Goal: Task Accomplishment & Management: Use online tool/utility

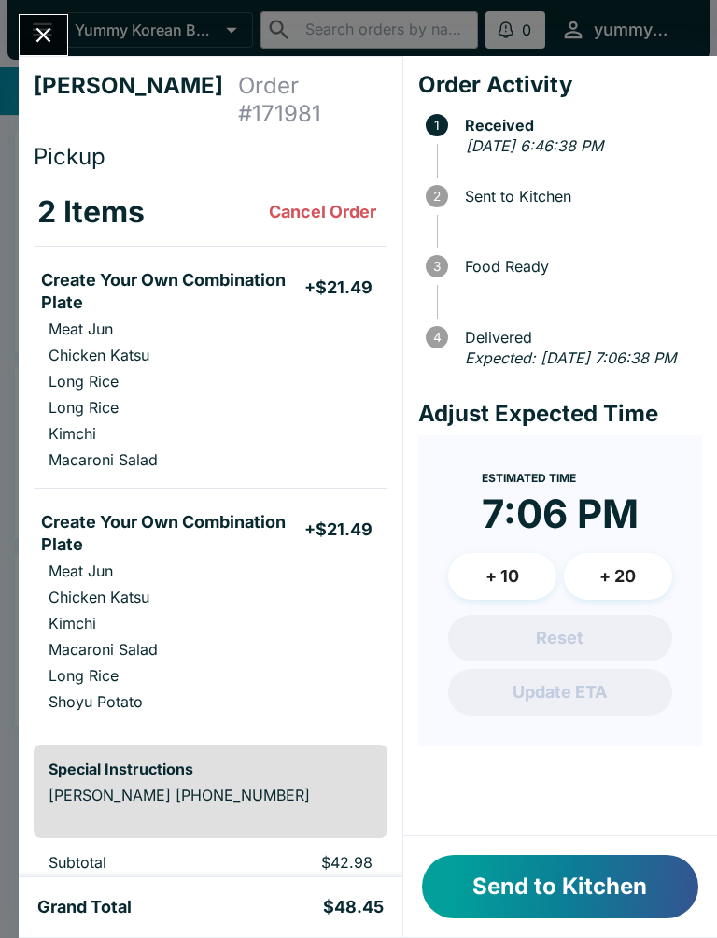
click at [602, 865] on button "Send to Kitchen" at bounding box center [560, 887] width 277 height 64
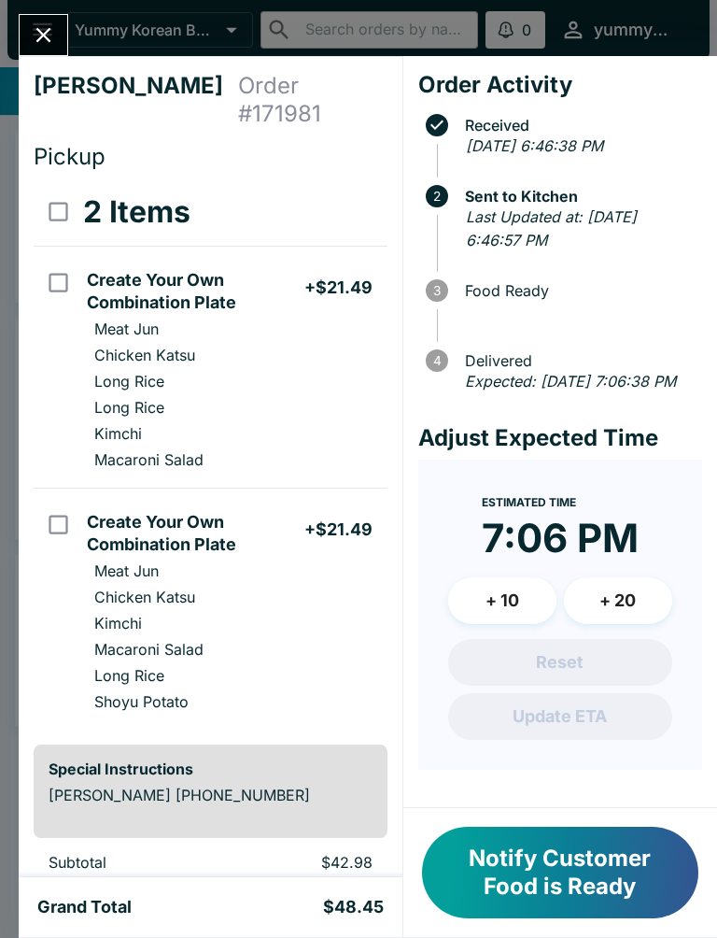
click at [35, 30] on icon "Close" at bounding box center [43, 34] width 25 height 25
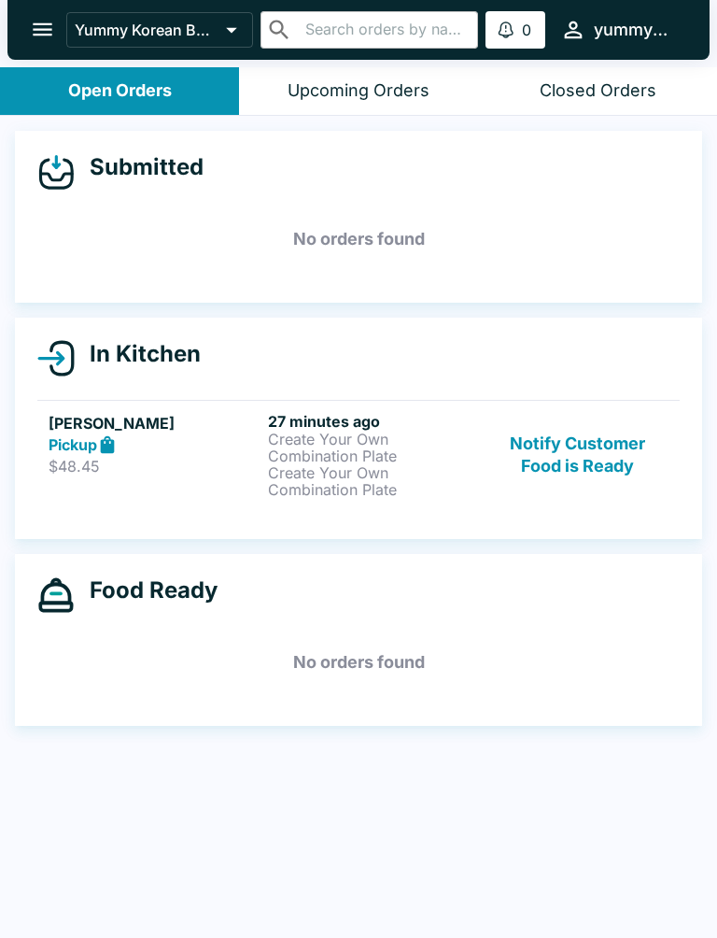
scroll to position [3, 0]
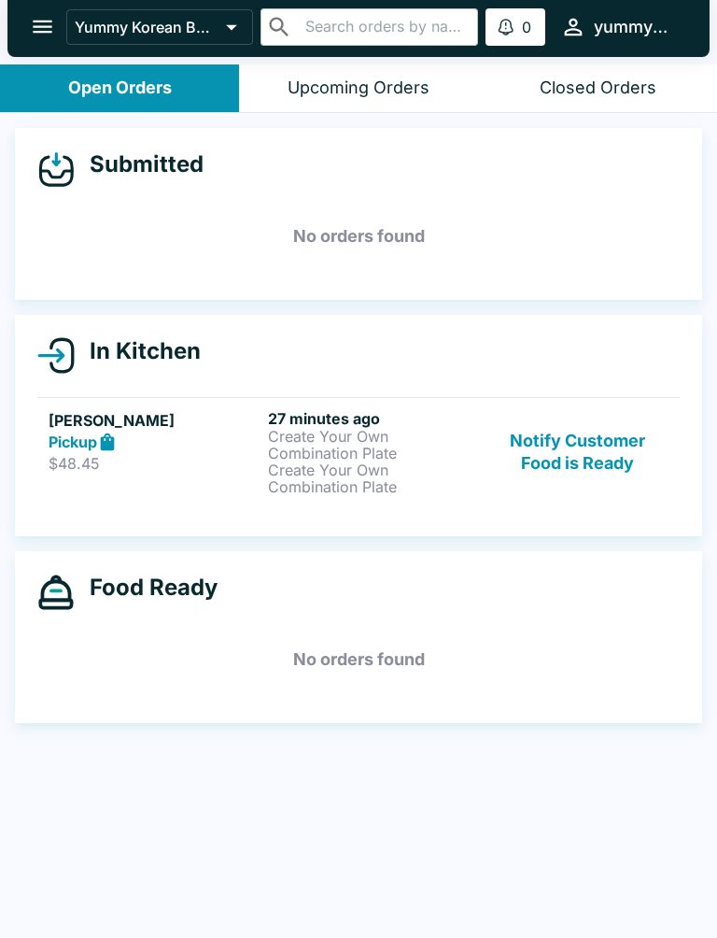
click at [309, 440] on p "Create Your Own Combination Plate" at bounding box center [374, 445] width 212 height 34
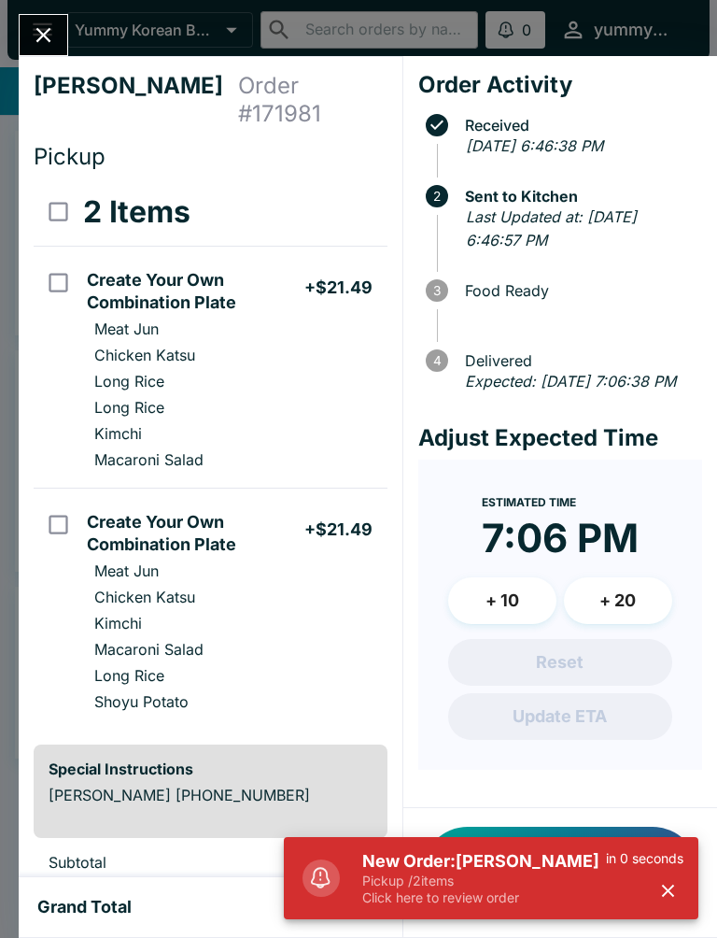
click at [52, 5] on div "[PERSON_NAME] Order # 171981 Pickup 2 Items Create Your Own Combination Plate +…" at bounding box center [358, 469] width 717 height 938
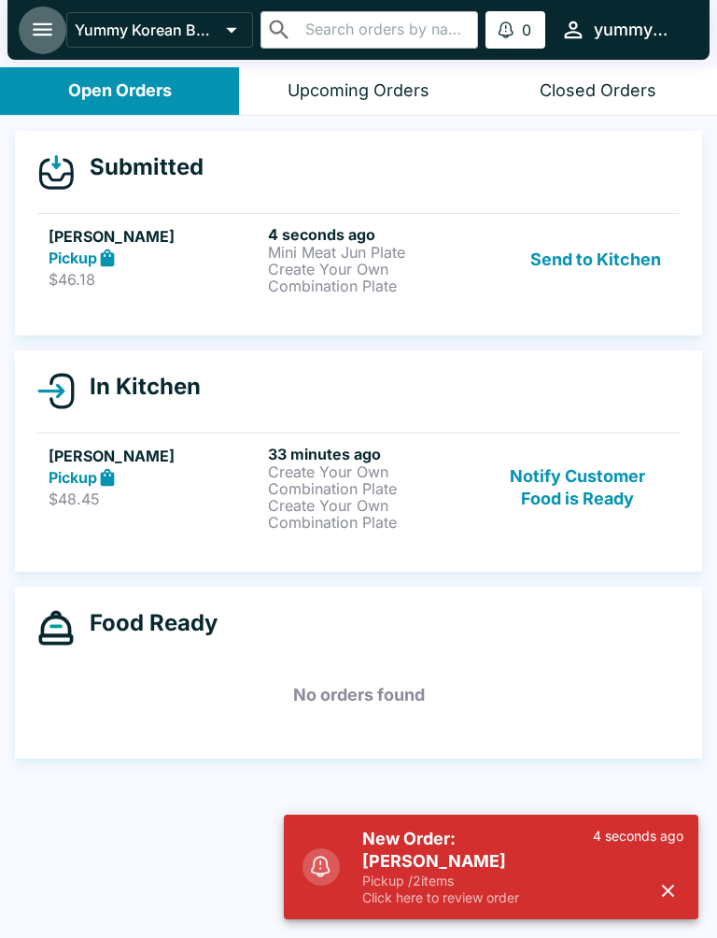
click at [39, 19] on icon "open drawer" at bounding box center [42, 29] width 25 height 25
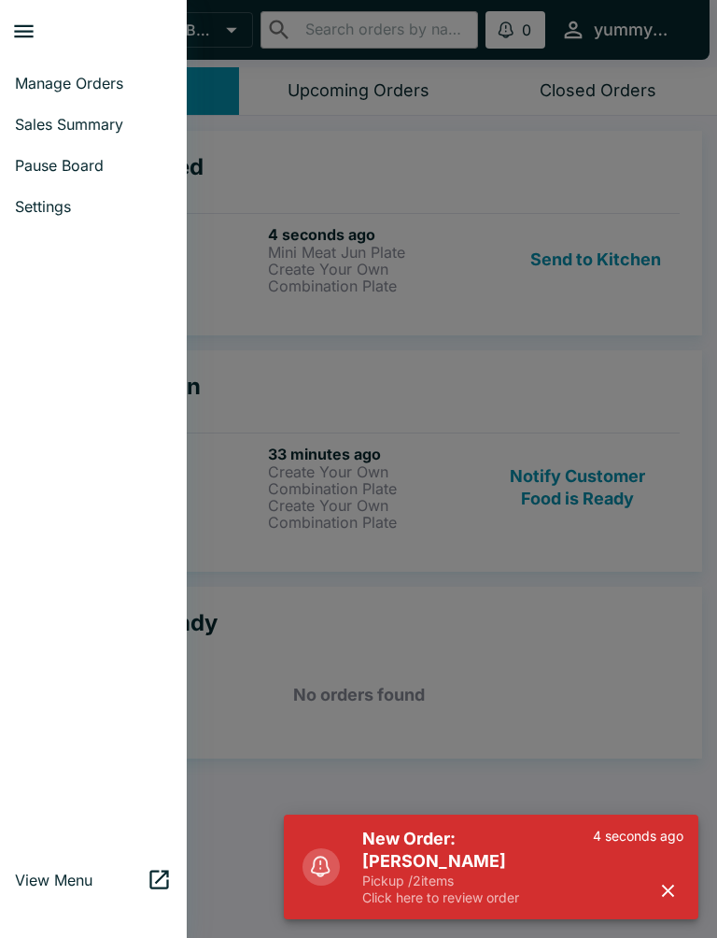
click at [308, 169] on div at bounding box center [358, 469] width 717 height 938
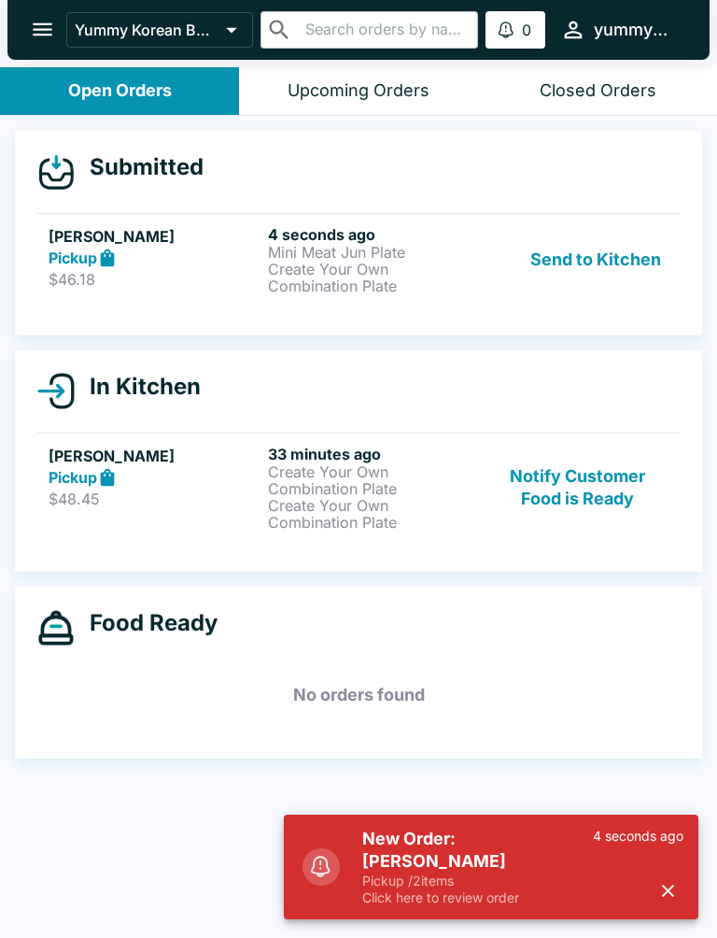
click at [607, 261] on button "Send to Kitchen" at bounding box center [596, 259] width 146 height 69
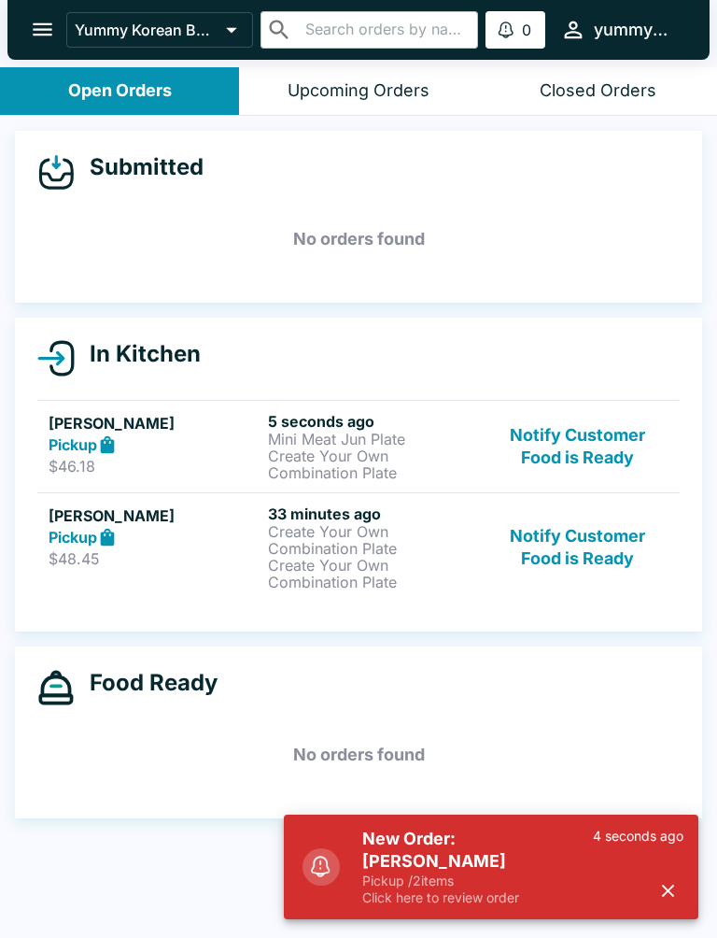
click at [242, 447] on div "Pickup" at bounding box center [155, 444] width 212 height 21
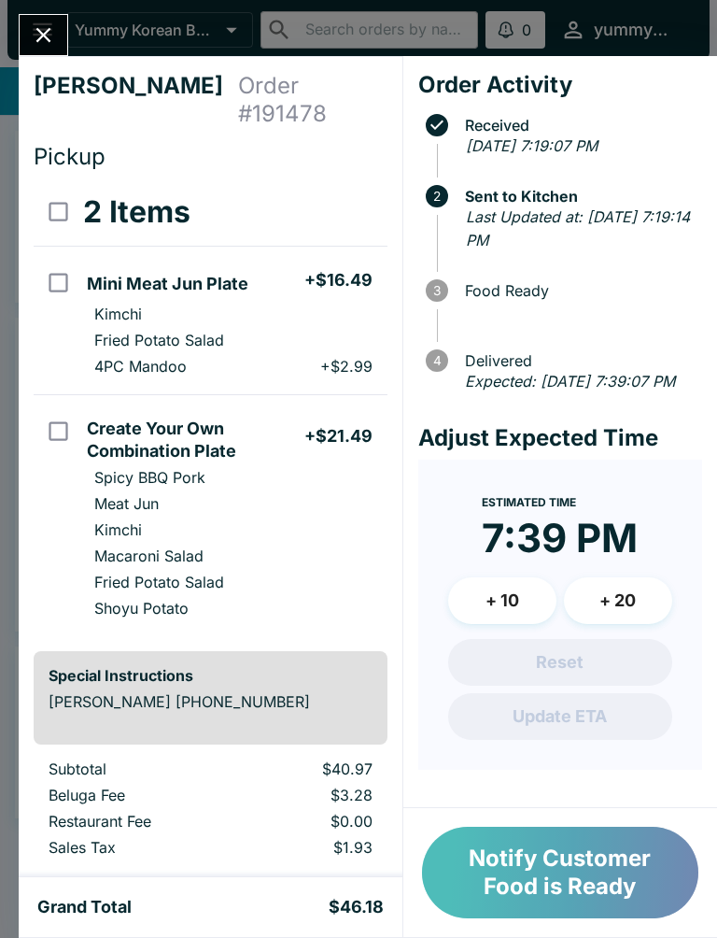
click at [604, 873] on button "Notify Customer Food is Ready" at bounding box center [560, 873] width 277 height 92
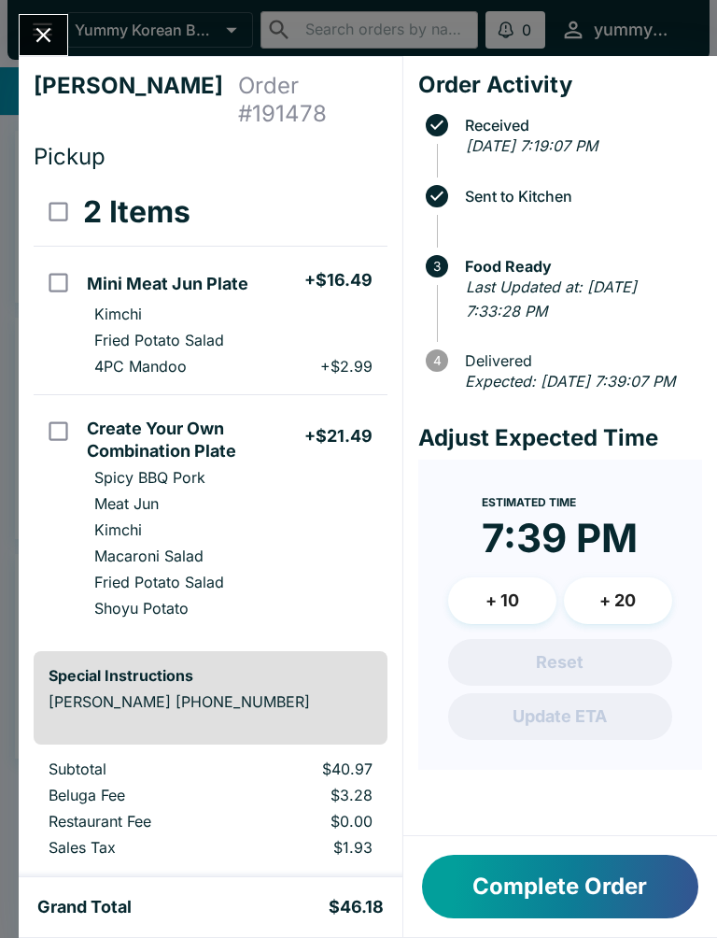
click at [77, 23] on div "[PERSON_NAME] Order # 191478 Pickup 2 Items Mini Meat Jun Plate + $16.49 Kimchi…" at bounding box center [358, 469] width 717 height 938
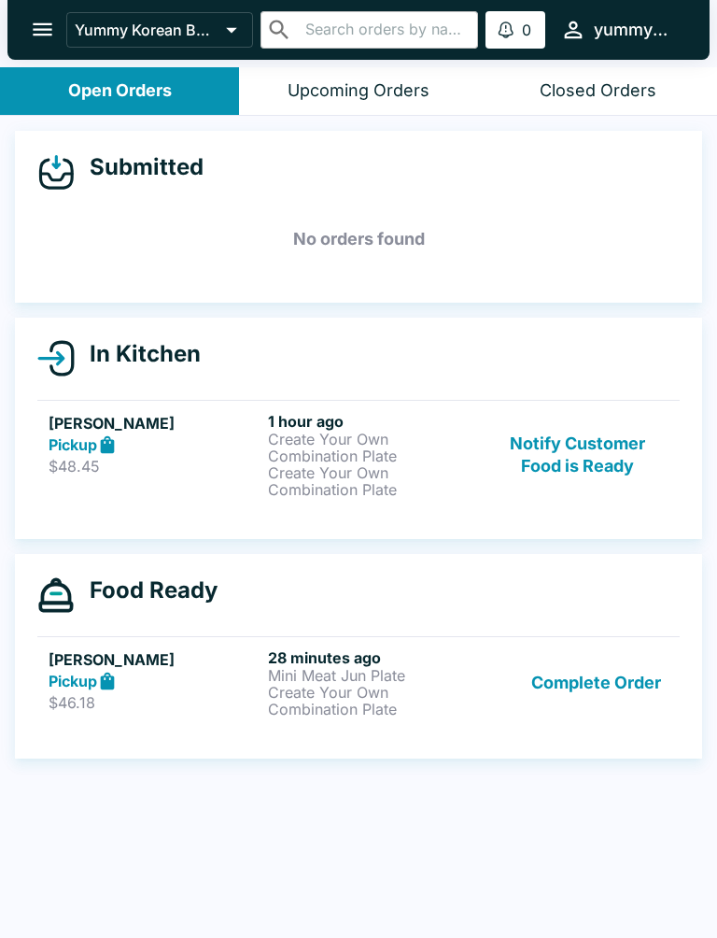
click at [34, 28] on icon "open drawer" at bounding box center [42, 29] width 25 height 25
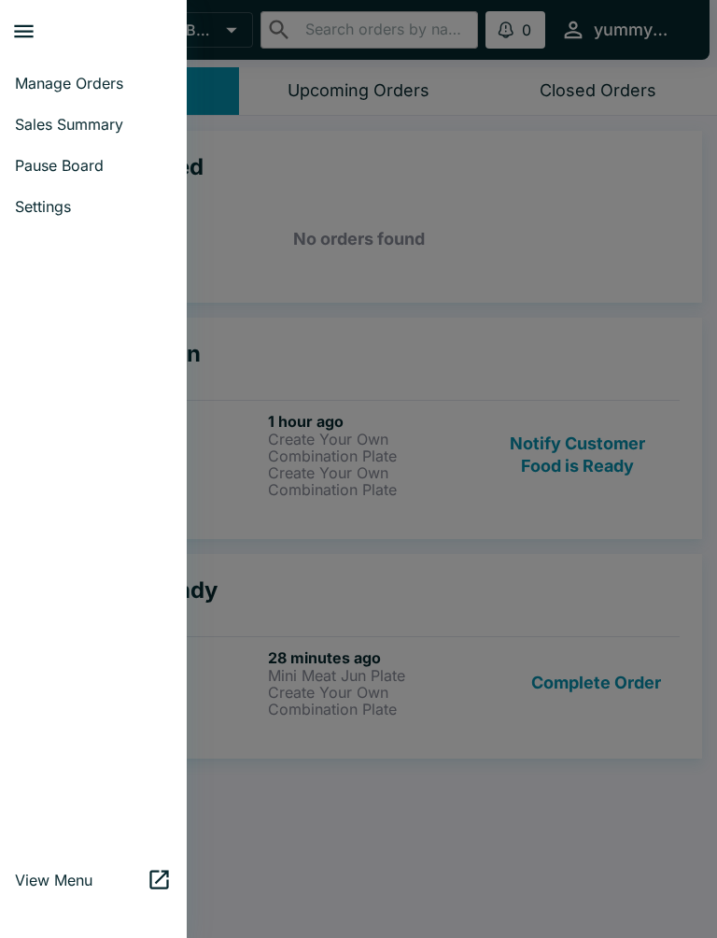
click at [331, 166] on div at bounding box center [358, 469] width 717 height 938
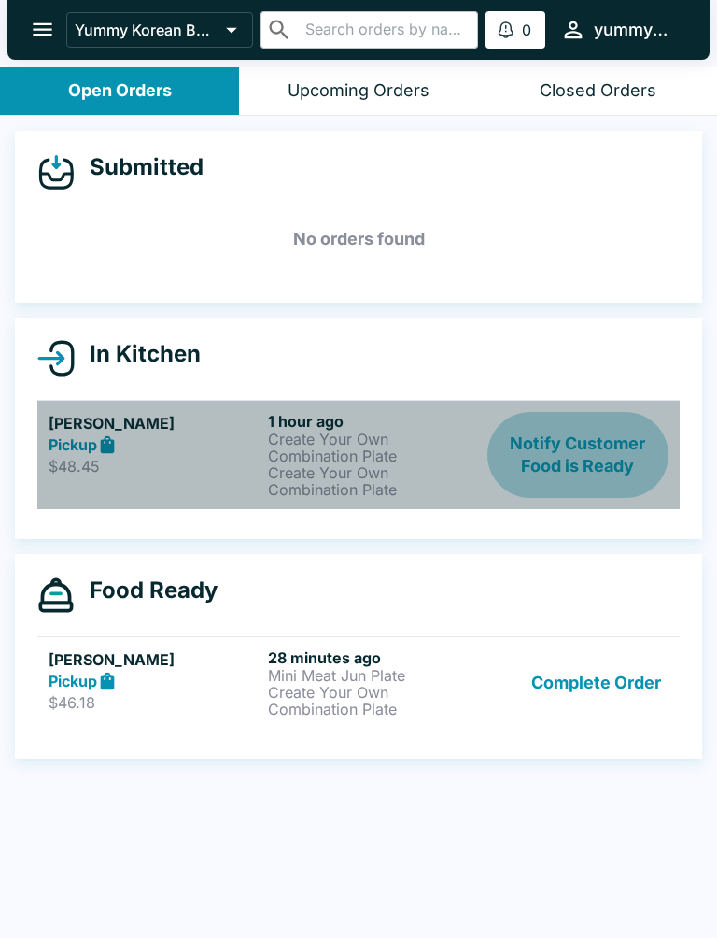
click at [598, 439] on button "Notify Customer Food is Ready" at bounding box center [578, 455] width 181 height 86
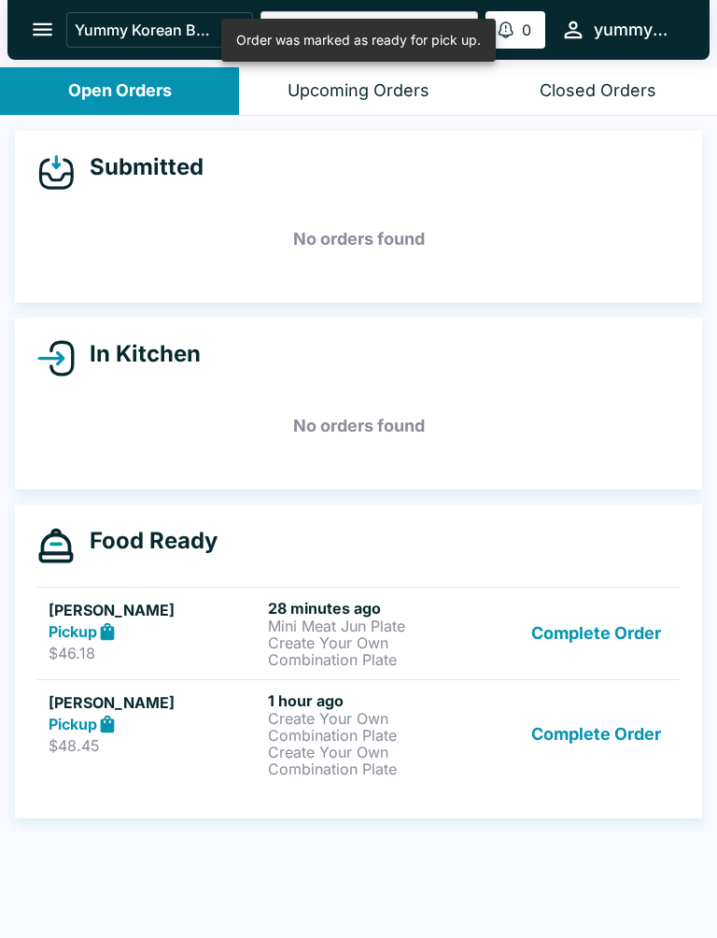
click at [604, 619] on button "Complete Order" at bounding box center [596, 633] width 145 height 69
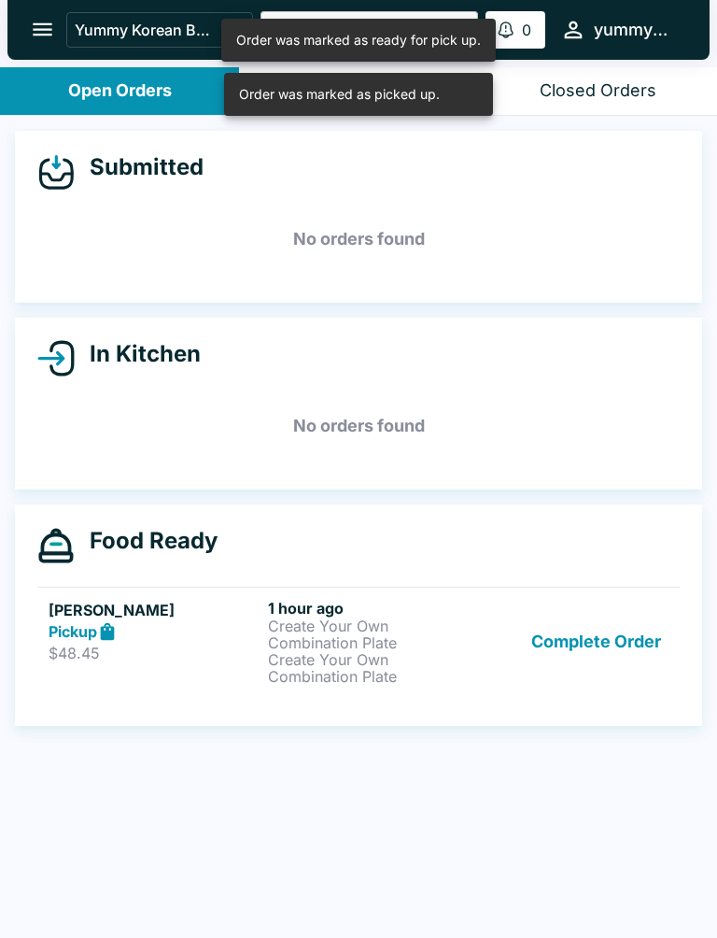
click at [613, 646] on button "Complete Order" at bounding box center [596, 642] width 145 height 86
